Goal: Transaction & Acquisition: Subscribe to service/newsletter

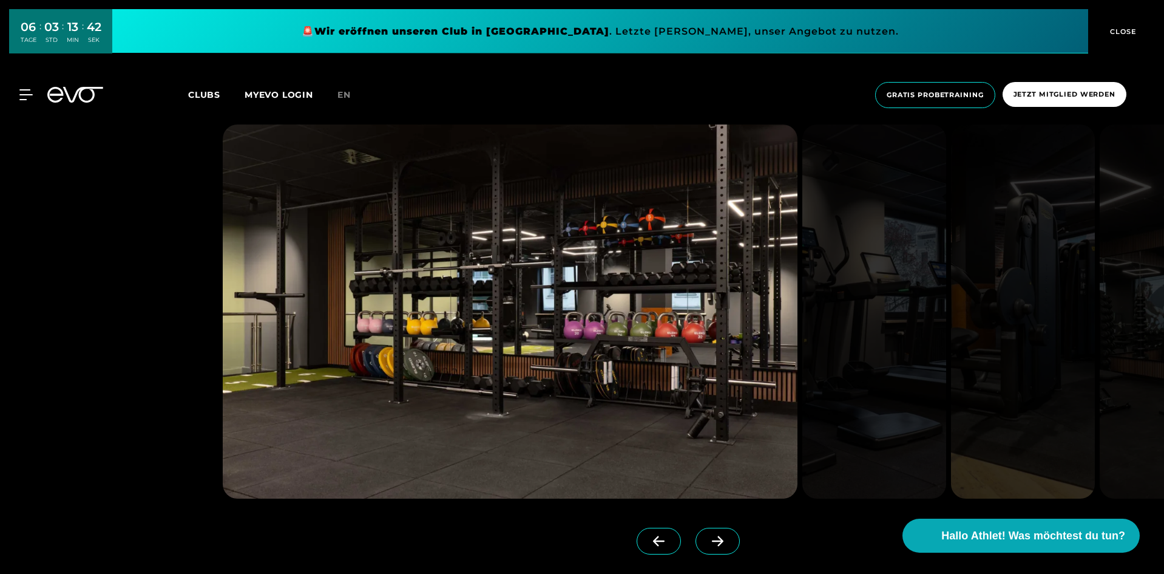
scroll to position [1517, 0]
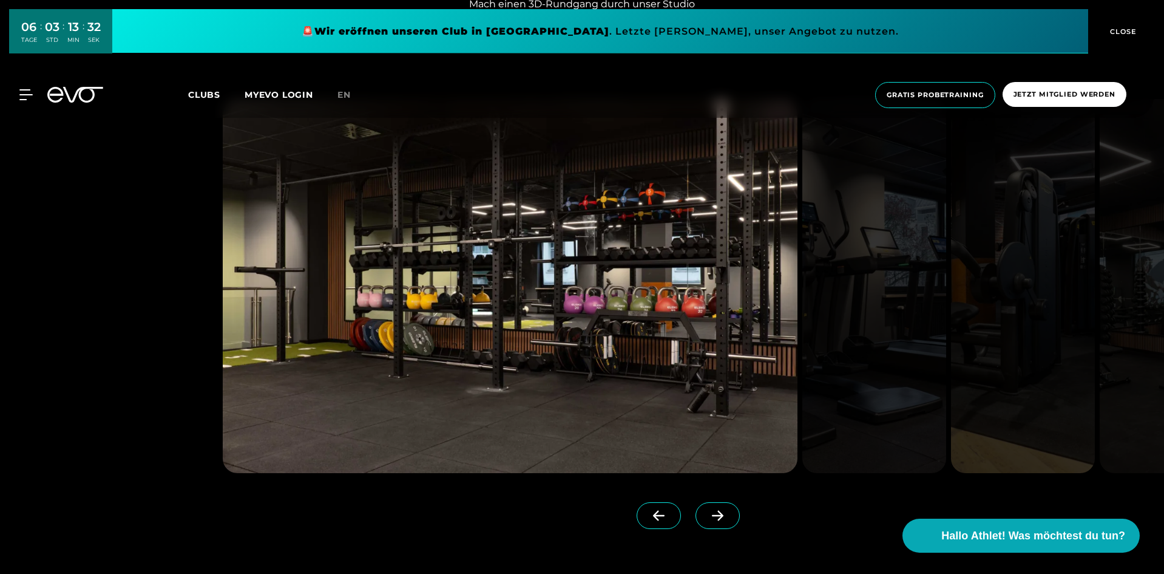
click at [712, 515] on icon at bounding box center [718, 515] width 12 height 10
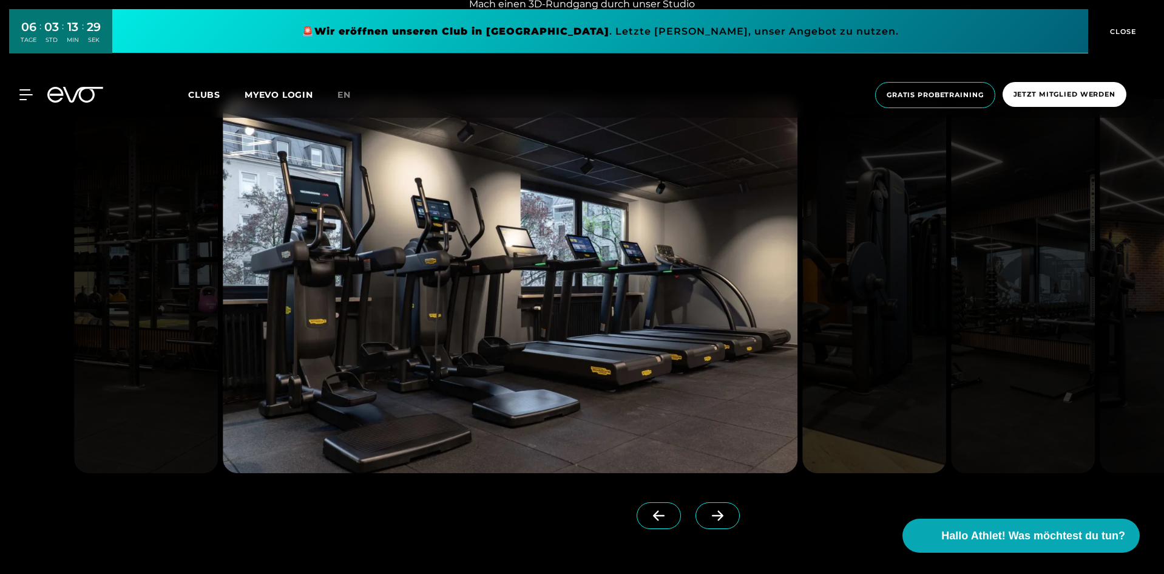
click at [697, 509] on span at bounding box center [718, 515] width 44 height 27
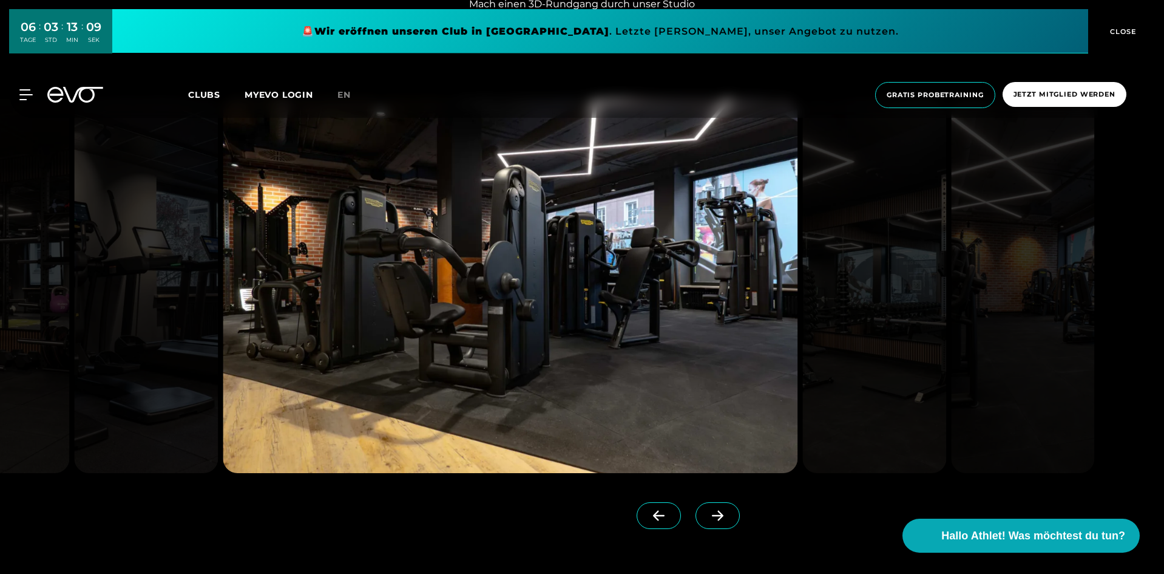
click at [708, 513] on icon at bounding box center [717, 515] width 21 height 11
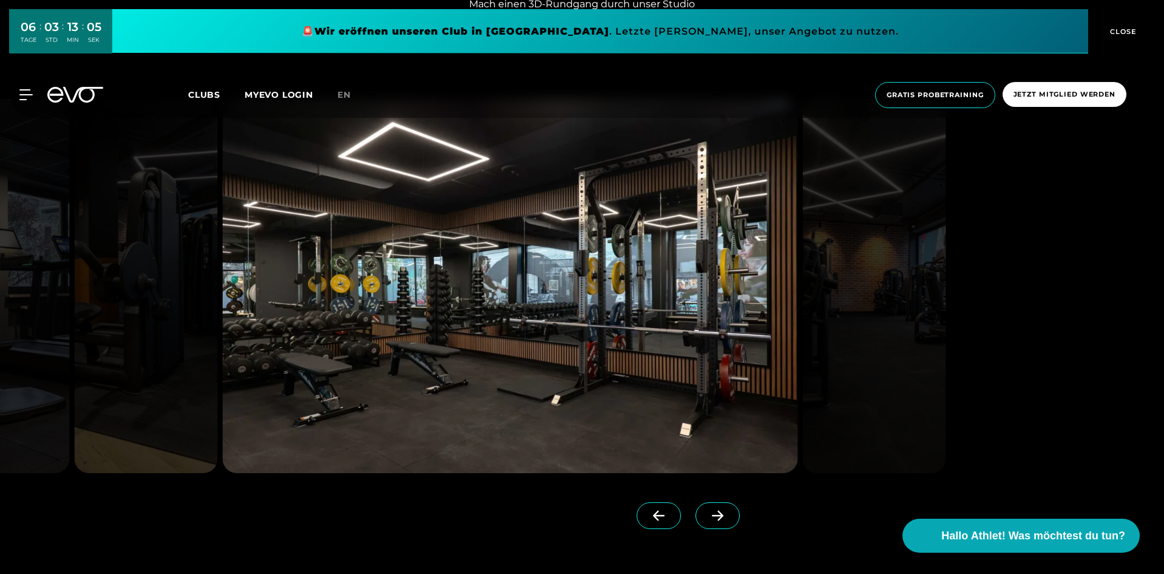
click at [708, 509] on span at bounding box center [718, 515] width 44 height 27
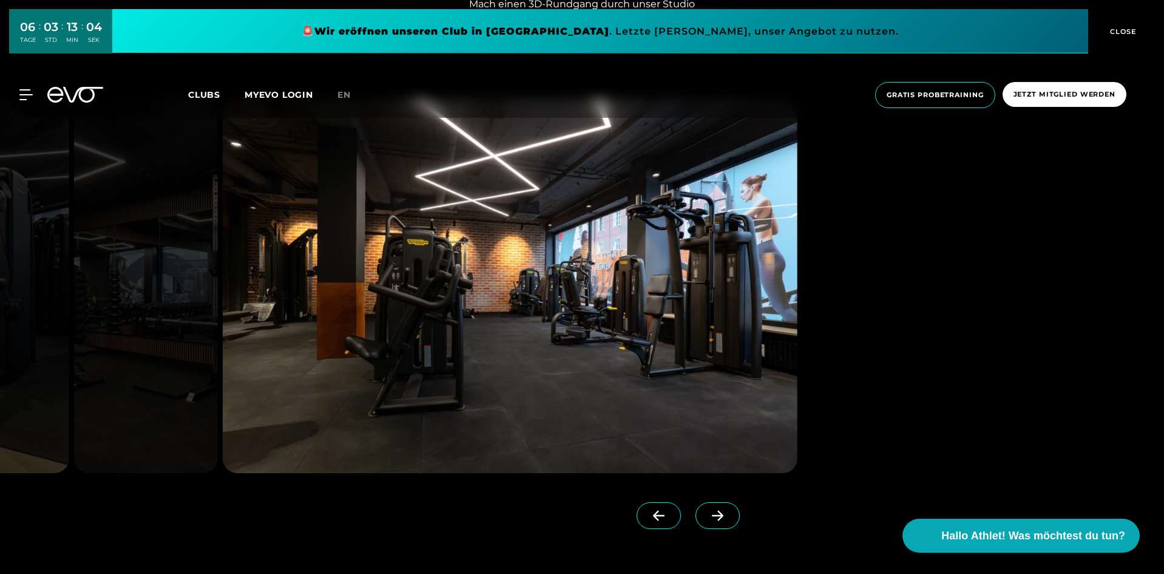
click at [707, 509] on span at bounding box center [718, 515] width 44 height 27
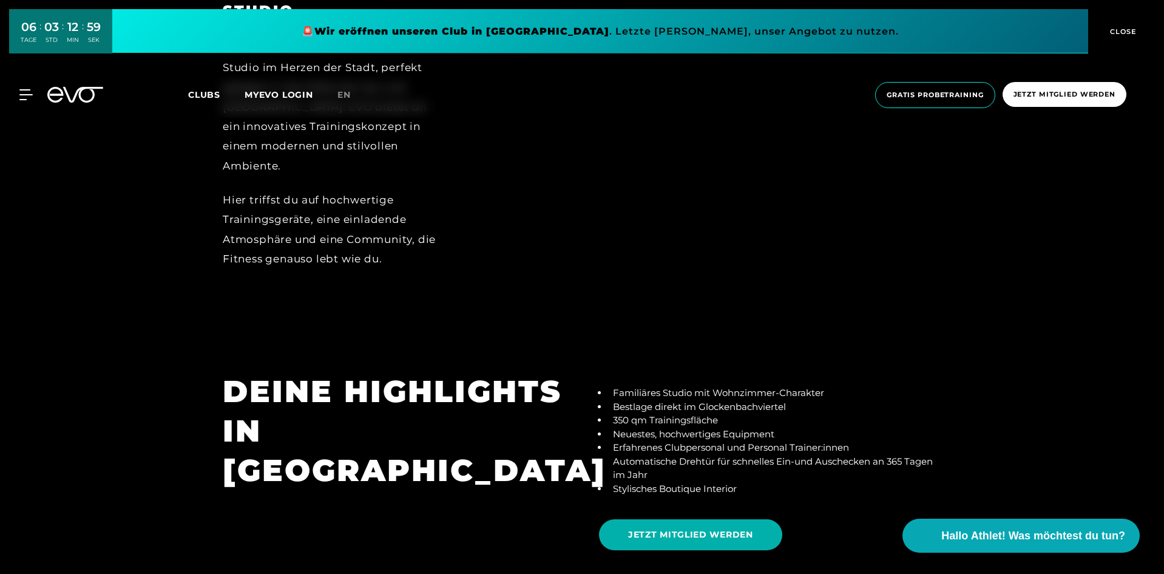
scroll to position [2306, 0]
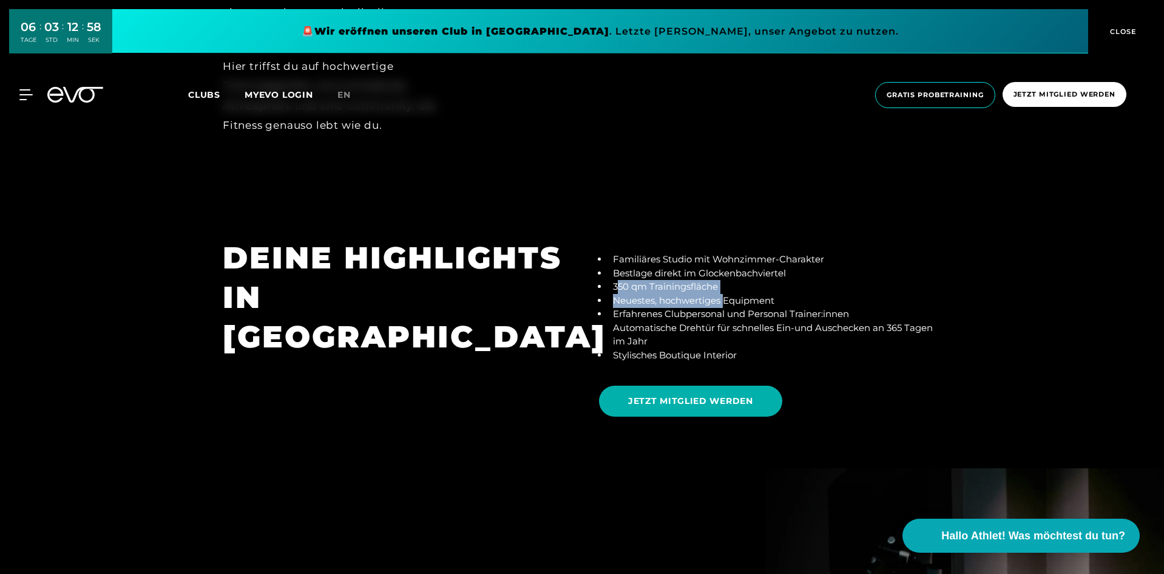
drag, startPoint x: 617, startPoint y: 264, endPoint x: 726, endPoint y: 278, distance: 110.1
click at [726, 278] on ul "Familiäres Studio mit Wohnzimmer-Charakter Bestlage direkt im Glockenbachvierte…" at bounding box center [770, 306] width 342 height 109
click at [627, 307] on li "Erfahrenes Clubpersonal und Personal Trainer:innen" at bounding box center [774, 314] width 333 height 14
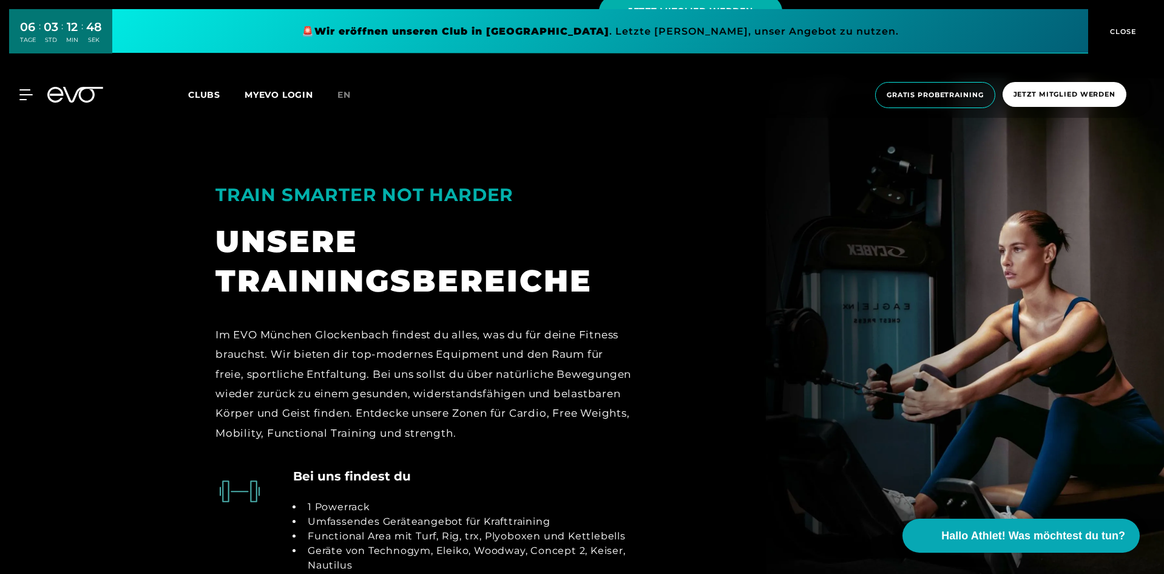
scroll to position [2731, 0]
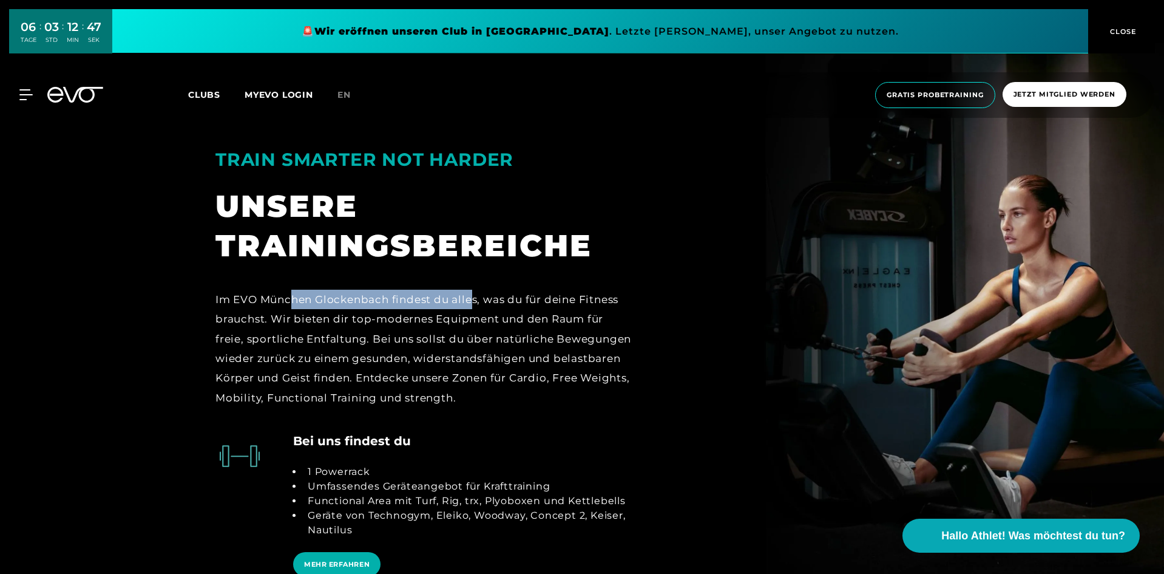
drag, startPoint x: 295, startPoint y: 282, endPoint x: 472, endPoint y: 283, distance: 176.6
click at [472, 289] on div "Im EVO München Glockenbach findest du alles, was du für deine Fitness brauchst.…" at bounding box center [424, 348] width 418 height 118
click at [284, 305] on div "Im EVO München Glockenbach findest du alles, was du für deine Fitness brauchst.…" at bounding box center [424, 348] width 418 height 118
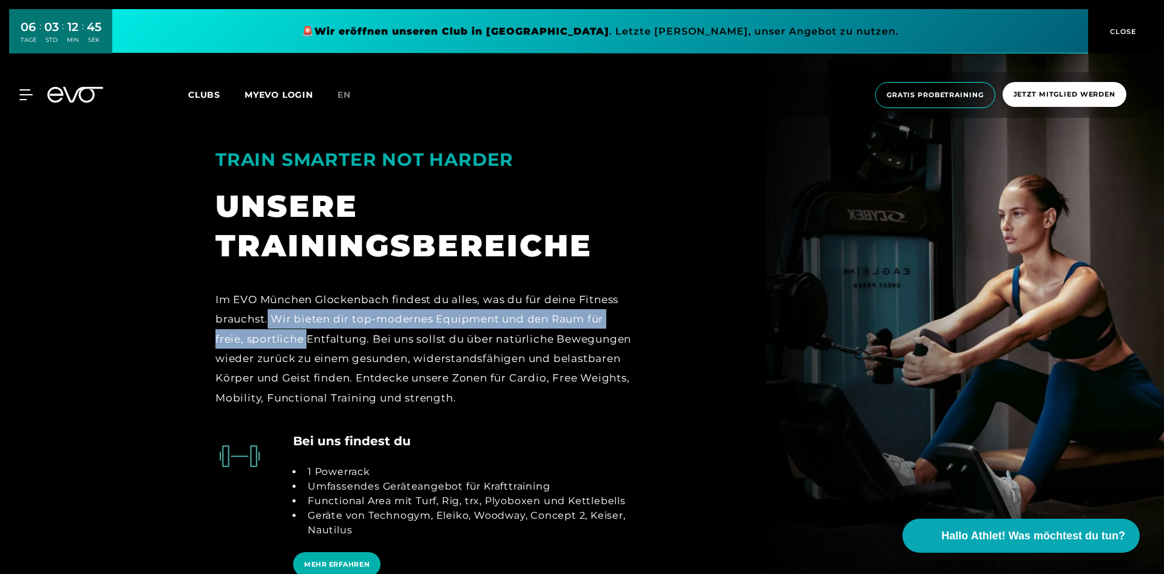
drag, startPoint x: 288, startPoint y: 303, endPoint x: 307, endPoint y: 328, distance: 31.6
click at [307, 328] on div "Im EVO München Glockenbach findest du alles, was du für deine Fitness brauchst.…" at bounding box center [424, 348] width 418 height 118
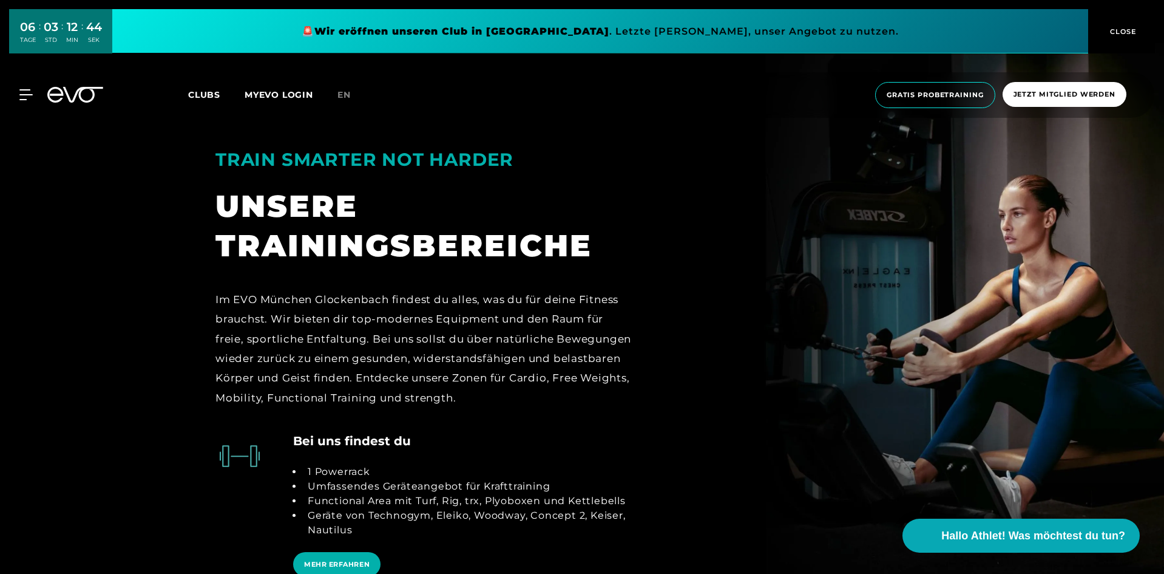
click at [313, 352] on div "Im EVO München Glockenbach findest du alles, was du für deine Fitness brauchst.…" at bounding box center [424, 348] width 418 height 118
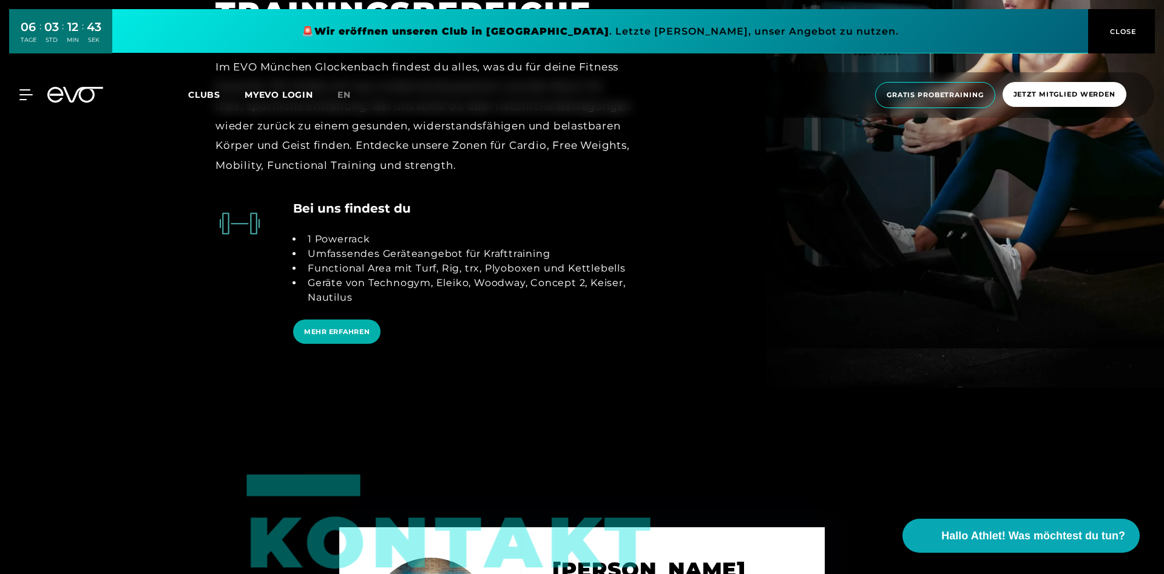
scroll to position [2974, 0]
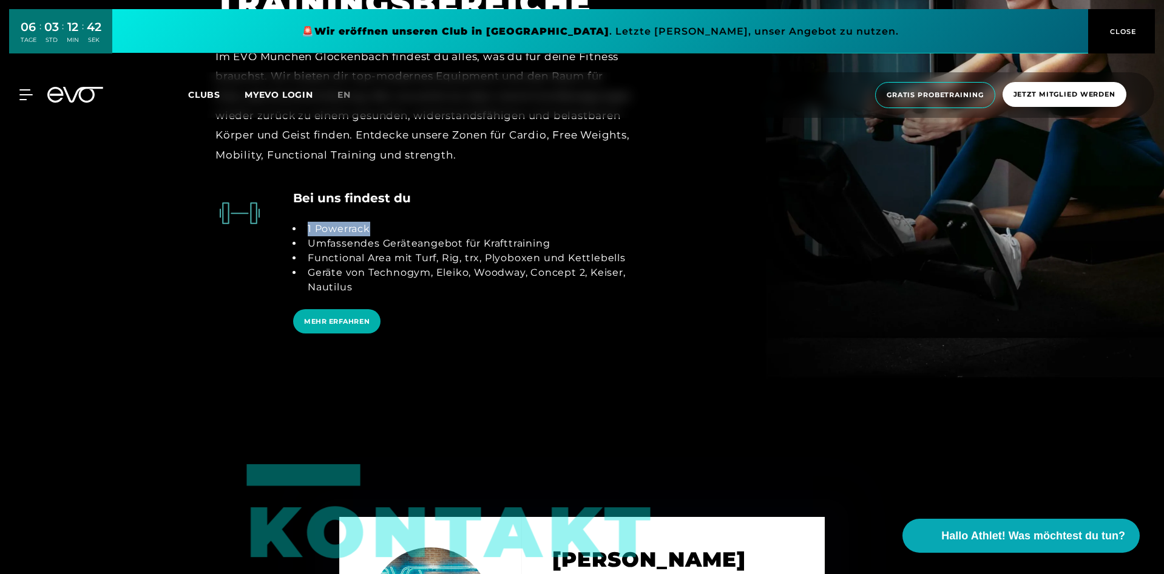
drag, startPoint x: 306, startPoint y: 206, endPoint x: 410, endPoint y: 211, distance: 104.5
click at [410, 222] on li "1 Powerrack" at bounding box center [468, 229] width 330 height 15
click at [360, 251] on li "Functional Area mit Turf, Rig, trx, Plyoboxen und Kettlebells" at bounding box center [468, 258] width 330 height 15
drag, startPoint x: 297, startPoint y: 226, endPoint x: 428, endPoint y: 232, distance: 131.2
click at [552, 226] on ul "1 Powerrack Umfassendes Geräteangebot für Krafttraining Functional Area mit Tur…" at bounding box center [463, 258] width 340 height 73
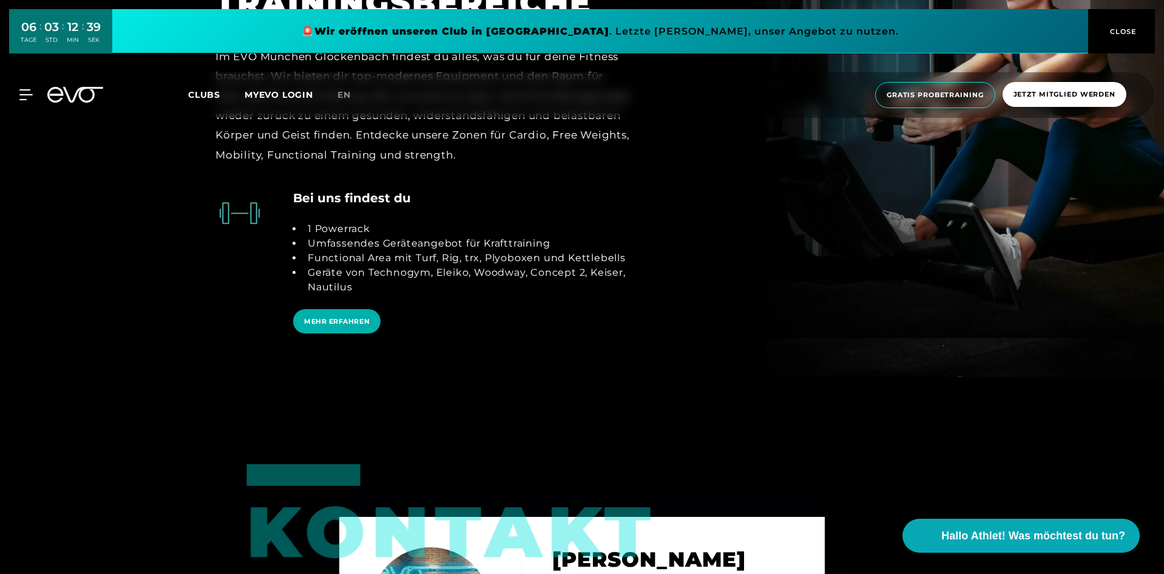
click at [391, 251] on li "Functional Area mit Turf, Rig, trx, Plyoboxen und Kettlebells" at bounding box center [468, 258] width 330 height 15
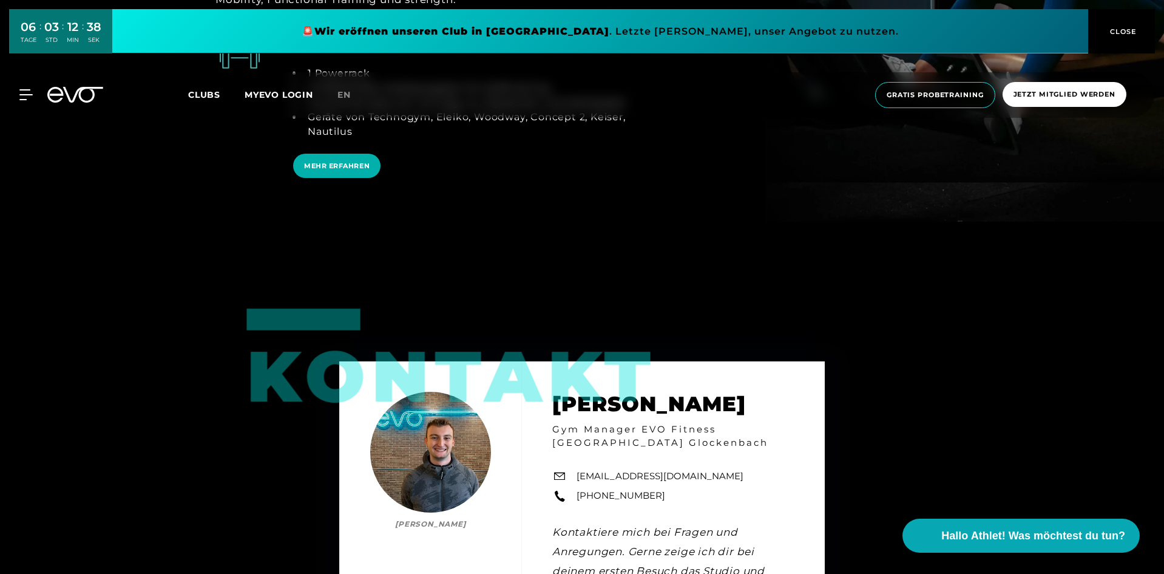
scroll to position [3277, 0]
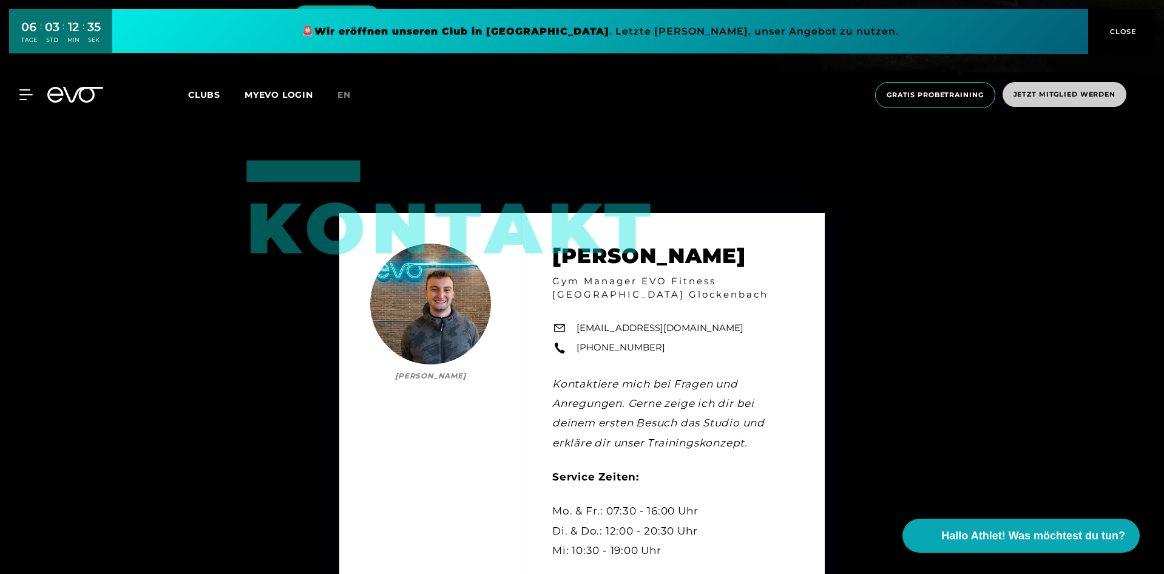
click at [1054, 101] on span "Jetzt Mitglied werden" at bounding box center [1065, 94] width 124 height 25
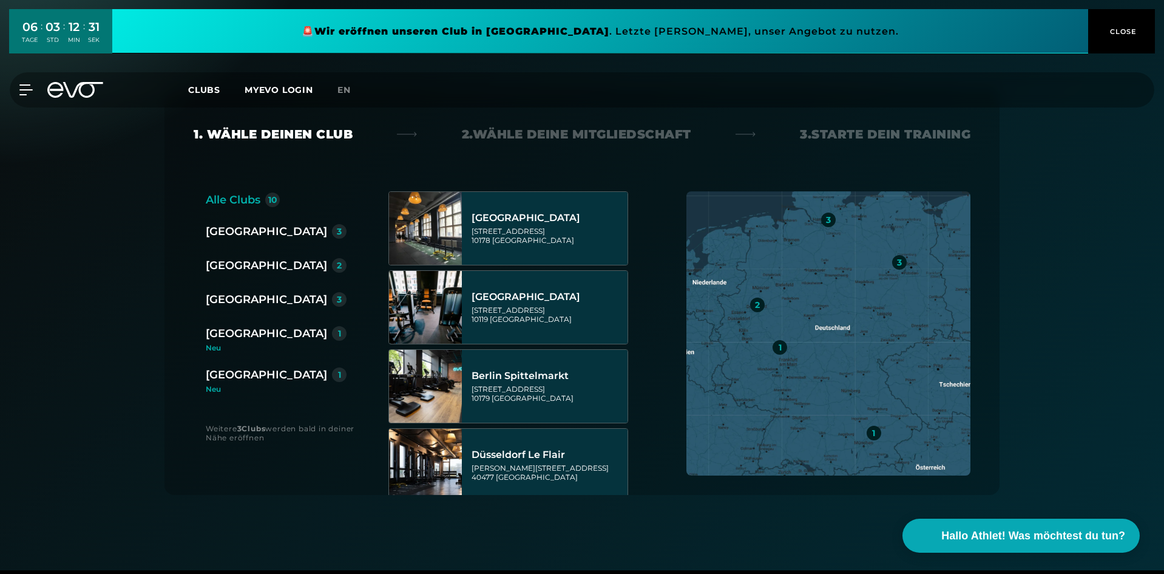
scroll to position [182, 0]
click at [225, 328] on div "[GEOGRAPHIC_DATA]" at bounding box center [266, 332] width 121 height 17
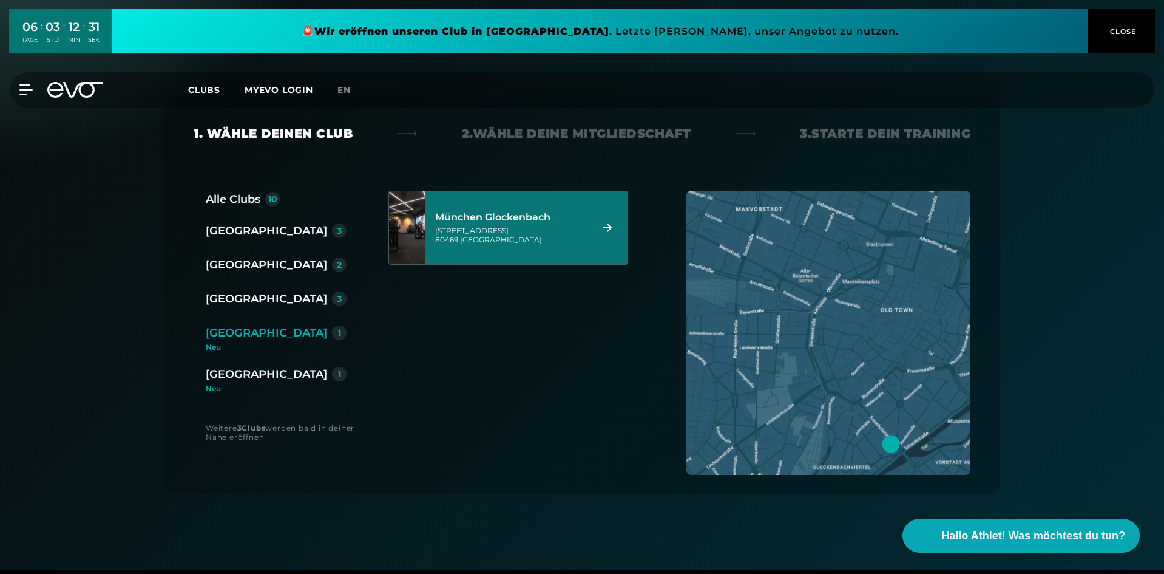
click at [542, 237] on div "[STREET_ADDRESS]" at bounding box center [511, 235] width 152 height 18
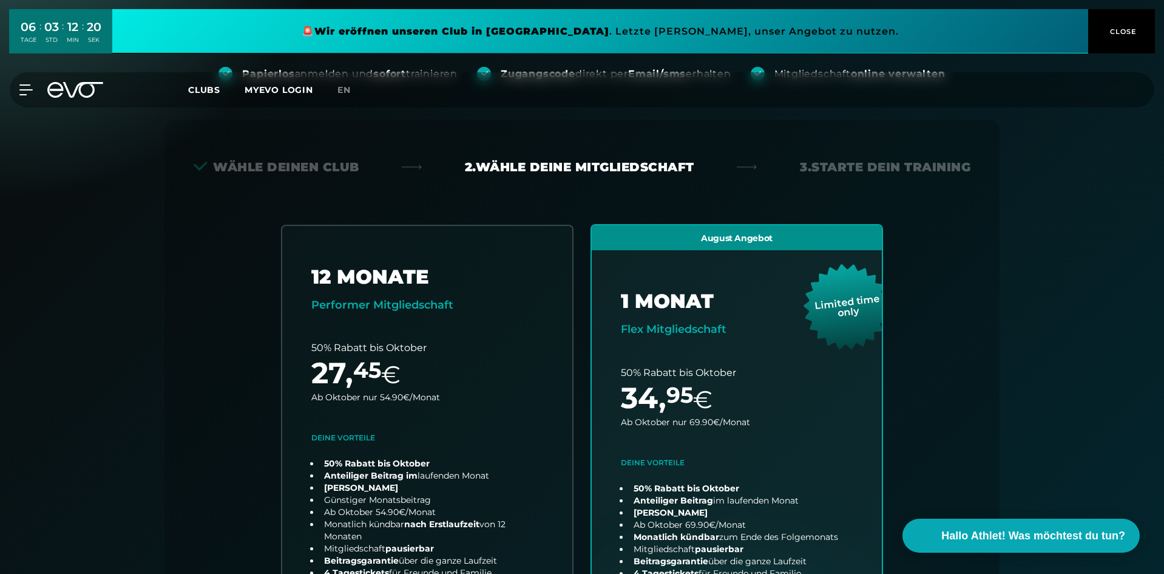
scroll to position [0, 0]
